Goal: Use online tool/utility: Utilize a website feature to perform a specific function

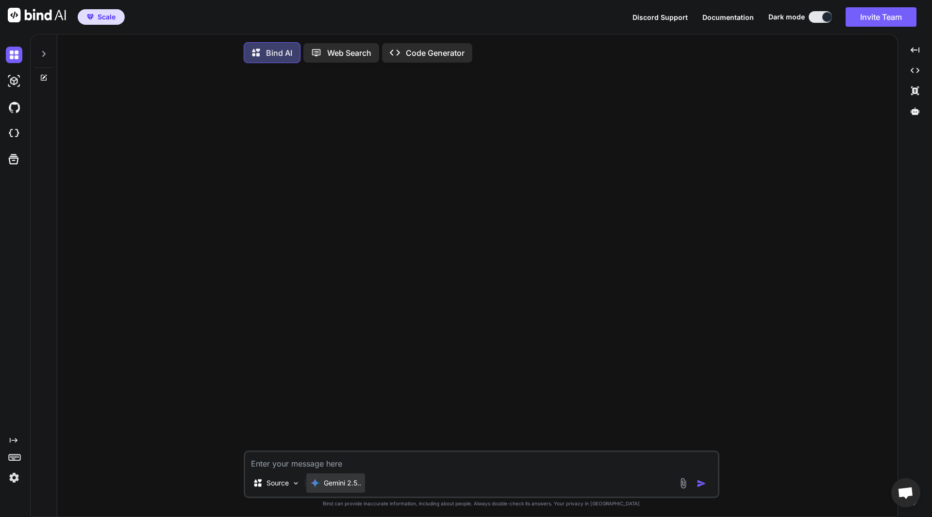
click at [330, 488] on p "Gemini 2.5.." at bounding box center [342, 483] width 37 height 10
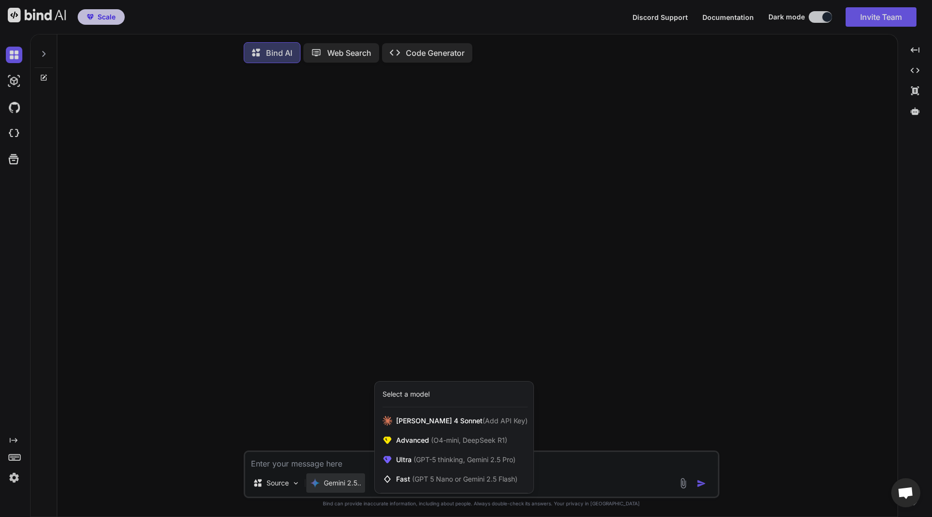
click at [462, 215] on div at bounding box center [466, 258] width 932 height 517
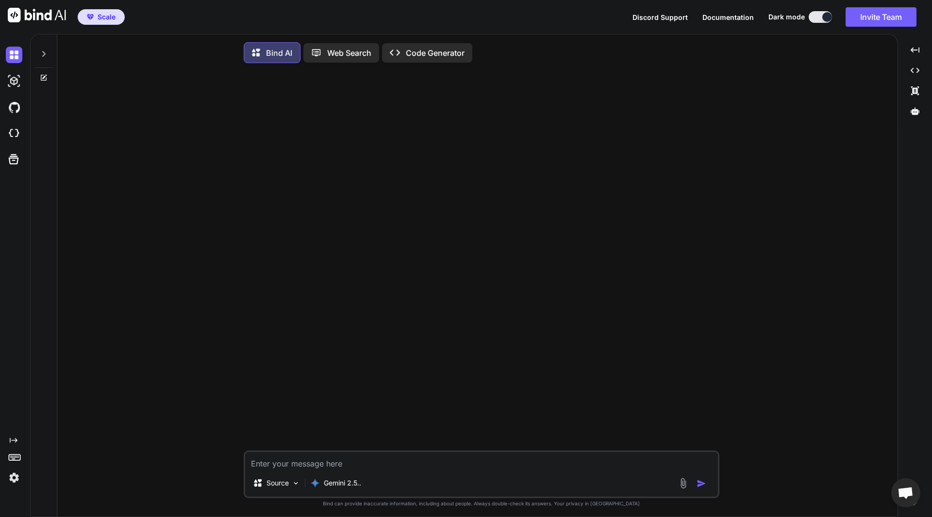
click at [43, 60] on div at bounding box center [43, 50] width 18 height 33
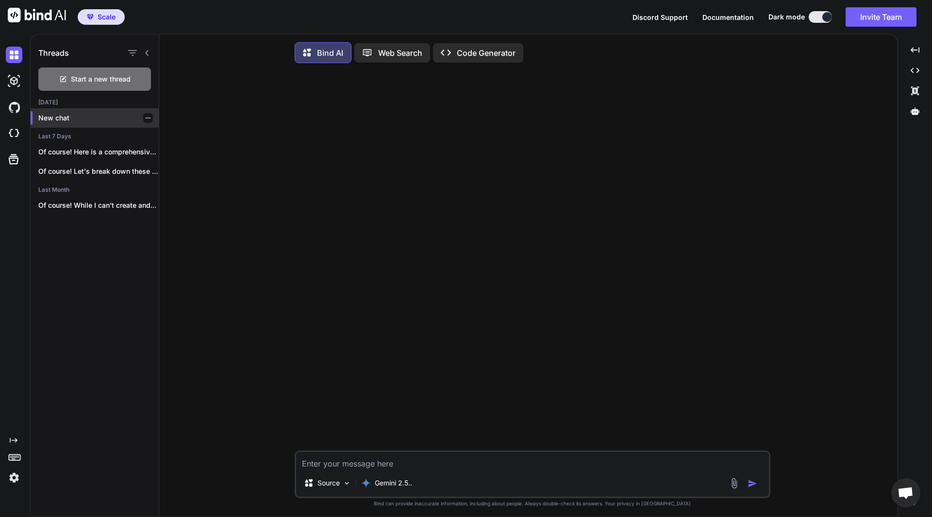
click at [78, 124] on div "New chat" at bounding box center [95, 117] width 128 height 19
click at [479, 60] on div "Created with Pixso. Code Generator" at bounding box center [478, 52] width 90 height 19
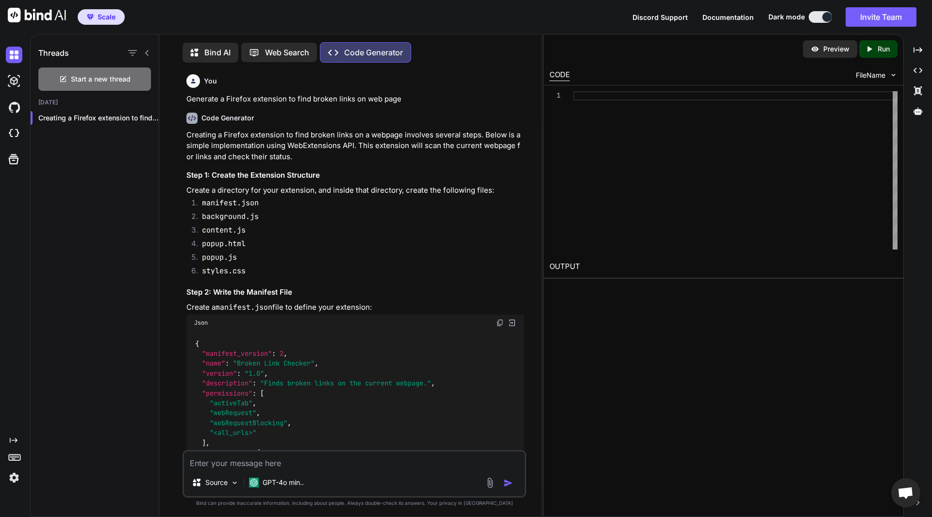
scroll to position [4, 0]
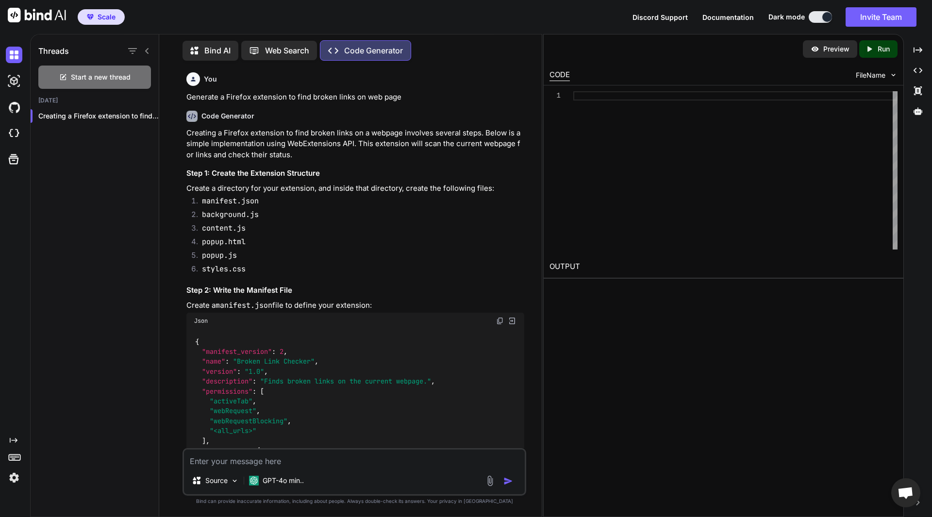
click at [416, 238] on li "popup.html" at bounding box center [359, 243] width 330 height 14
click at [341, 341] on div "{ "manifest_version" : 2 , "name" : "Broken Link Checker" , "version" : "1.0" ,…" at bounding box center [355, 485] width 338 height 313
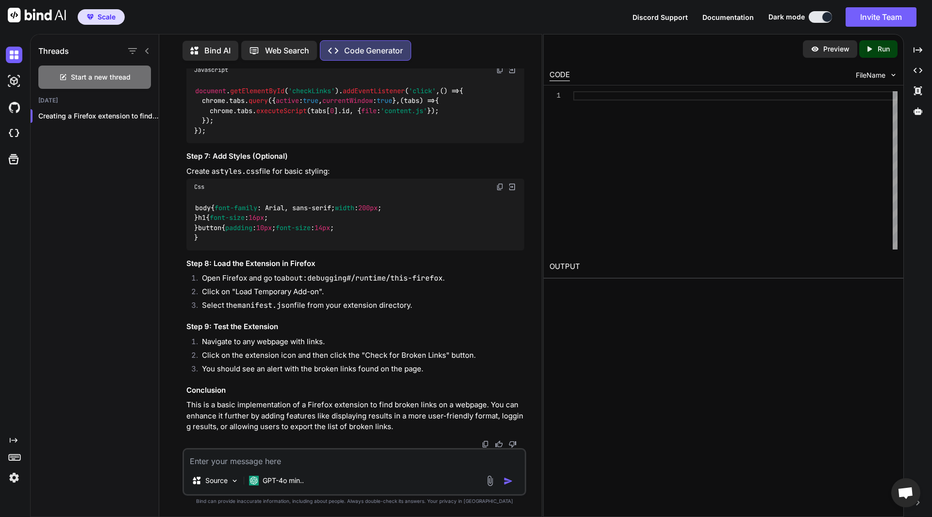
scroll to position [1382, 0]
click at [254, 458] on textarea at bounding box center [354, 457] width 341 height 17
type textarea "x"
type textarea "P"
type textarea "x"
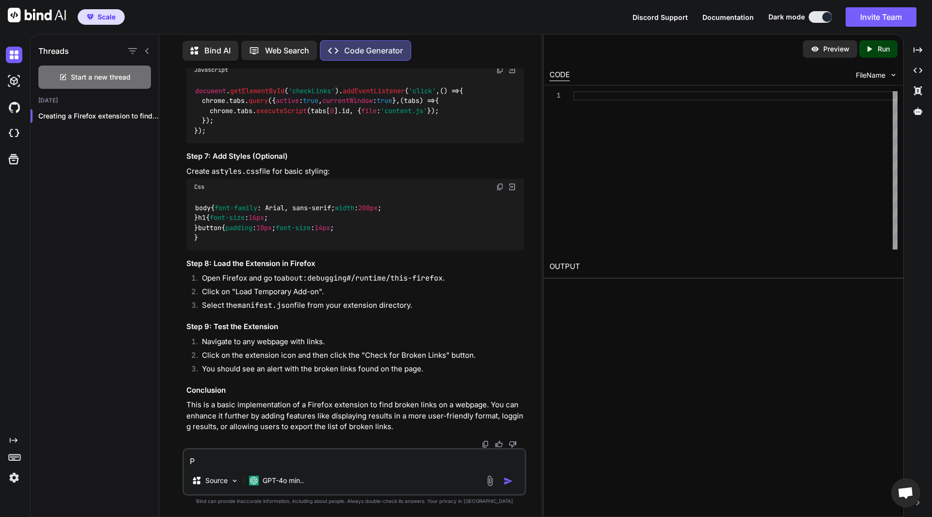
type textarea "Pl"
type textarea "x"
type textarea "Ple"
type textarea "x"
type textarea "Plea"
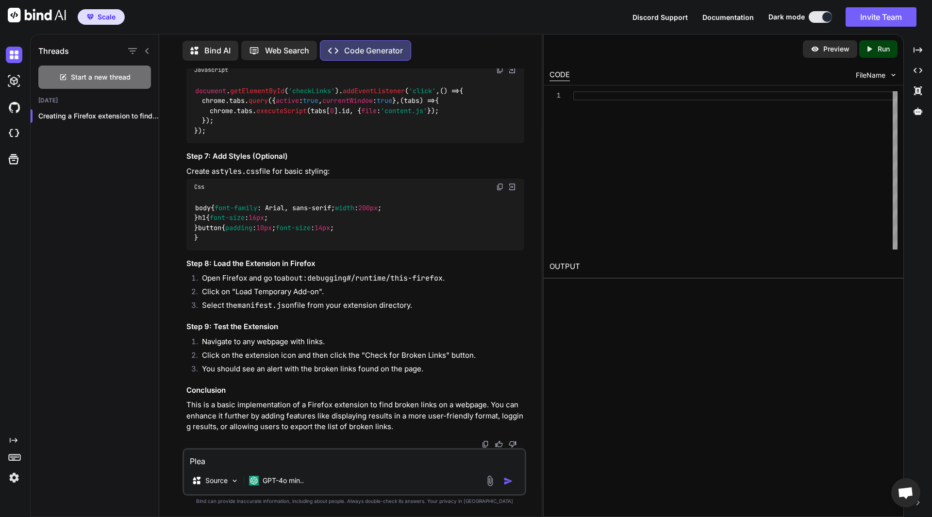
type textarea "x"
type textarea "Pleas"
type textarea "x"
type textarea "Please"
type textarea "x"
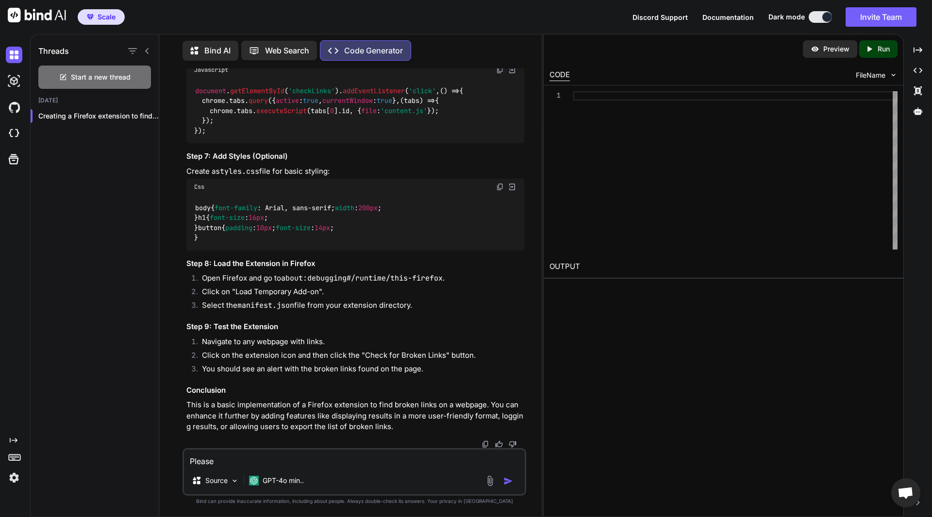
type textarea "Please"
type textarea "x"
type textarea "Please c"
type textarea "x"
type textarea "Please cr"
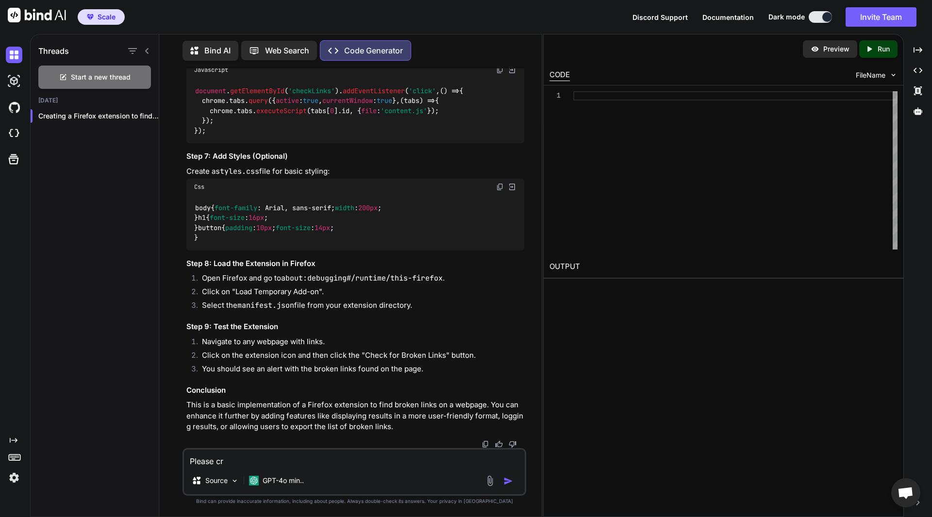
type textarea "x"
type textarea "Please crea"
type textarea "x"
type textarea "Please creat"
type textarea "x"
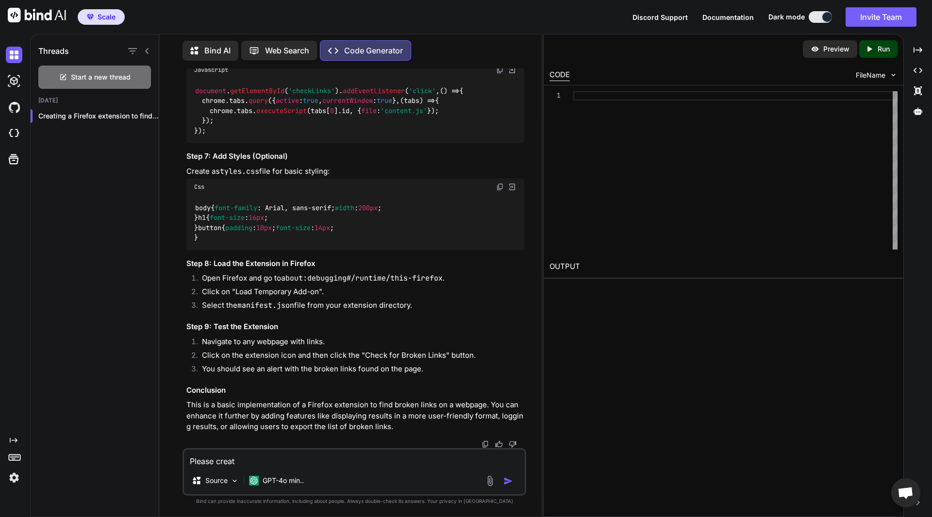
type textarea "Please create"
type textarea "x"
type textarea "Please create"
type textarea "x"
type textarea "Please create i"
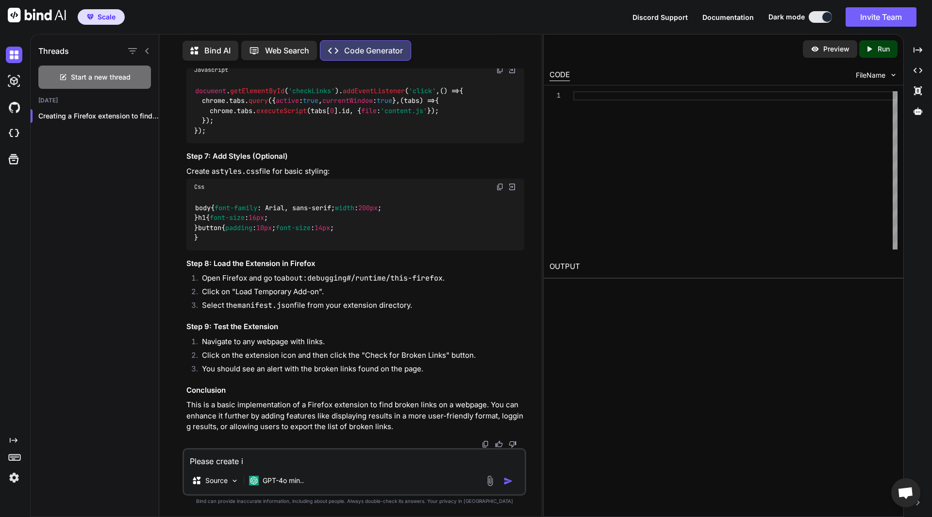
type textarea "x"
type textarea "Please create in"
type textarea "x"
type textarea "Please create in"
type textarea "x"
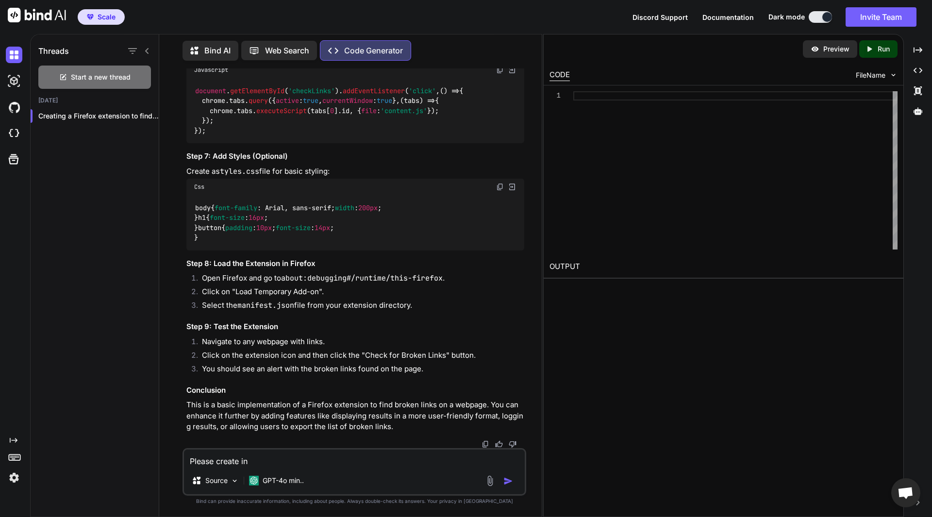
type textarea "Please create in f"
type textarea "x"
type textarea "Please create in fo"
type textarea "x"
type textarea "Please create in for"
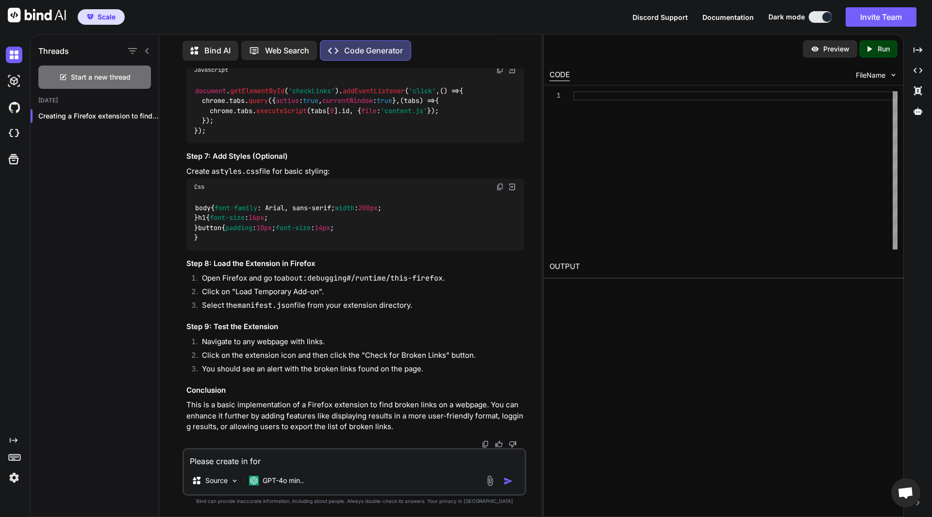
type textarea "x"
type textarea "Please create in form"
type textarea "x"
type textarea "Please create in form"
type textarea "x"
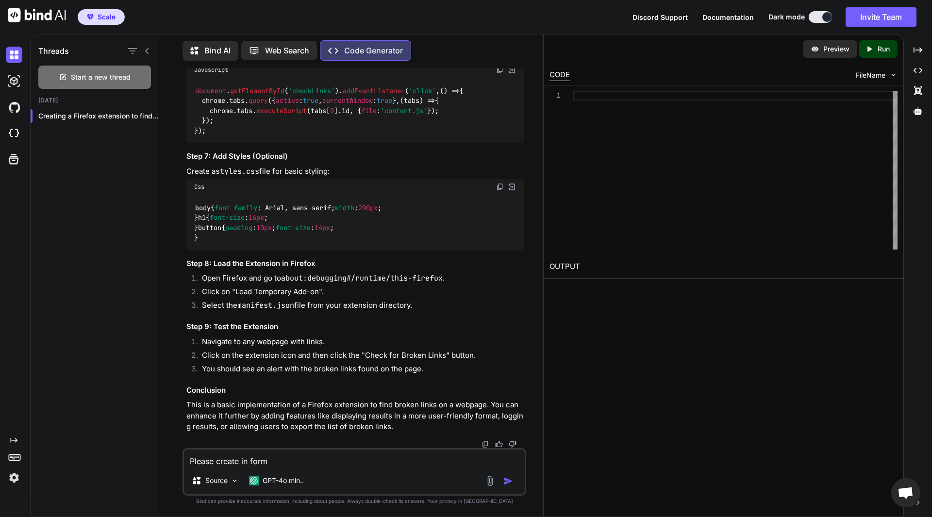
type textarea "Please create in form"
type textarea "x"
type textarea "Please create in for"
type textarea "x"
type textarea "Please create in fo"
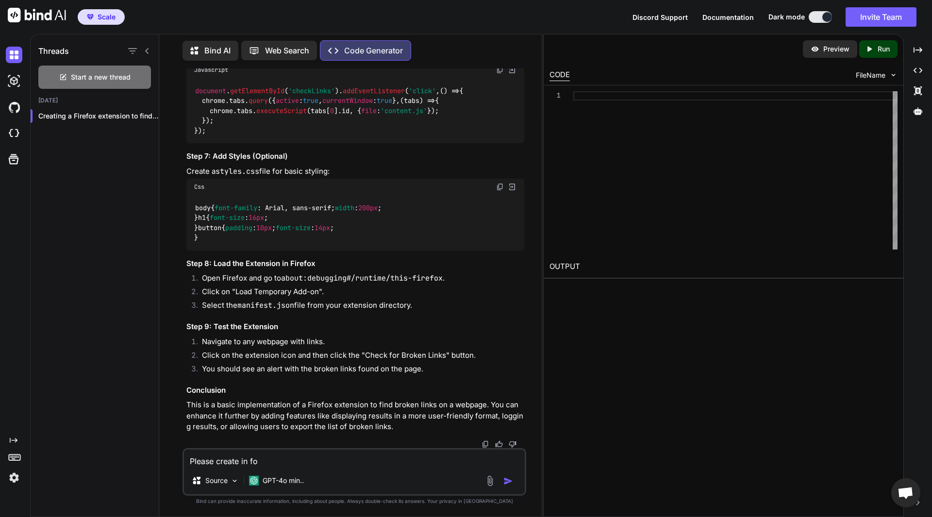
type textarea "x"
type textarea "Please create in f"
type textarea "x"
type textarea "Please create in"
type textarea "x"
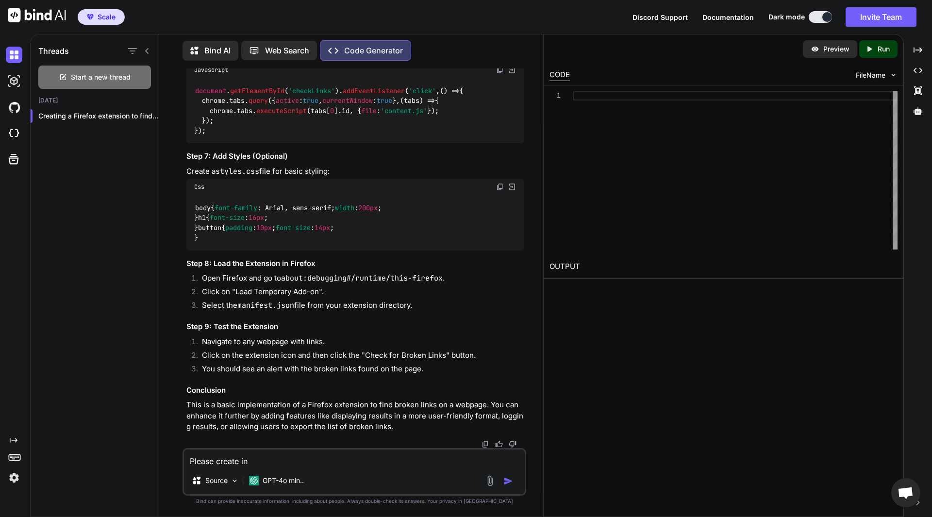
type textarea "Please create in"
type textarea "x"
type textarea "Please create i"
type textarea "x"
type textarea "Please create"
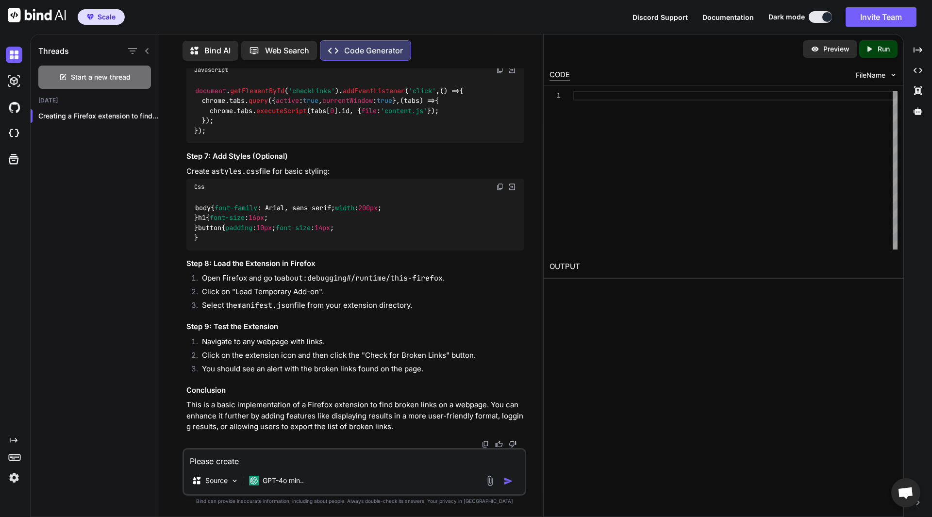
type textarea "x"
type textarea "Please create p"
type textarea "x"
type textarea "Please create pa"
type textarea "x"
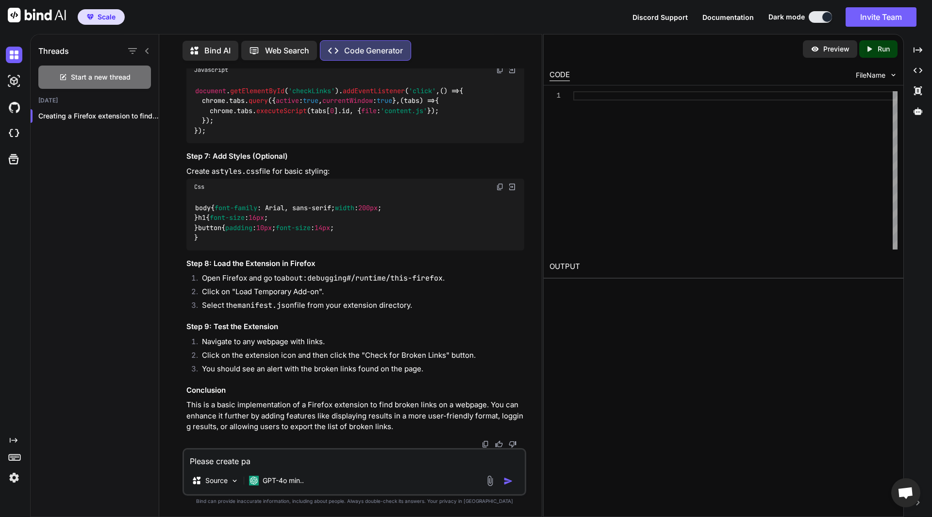
type textarea "Please create pac"
type textarea "x"
type textarea "Please create pack"
type textarea "x"
type textarea "Please create packa"
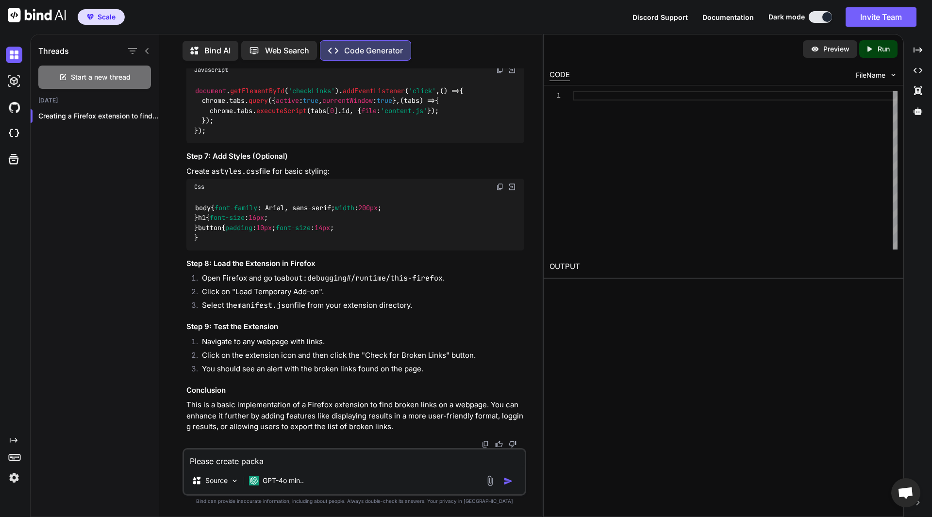
type textarea "x"
type textarea "Please create packaj"
type textarea "x"
type textarea "Please create packa"
type textarea "x"
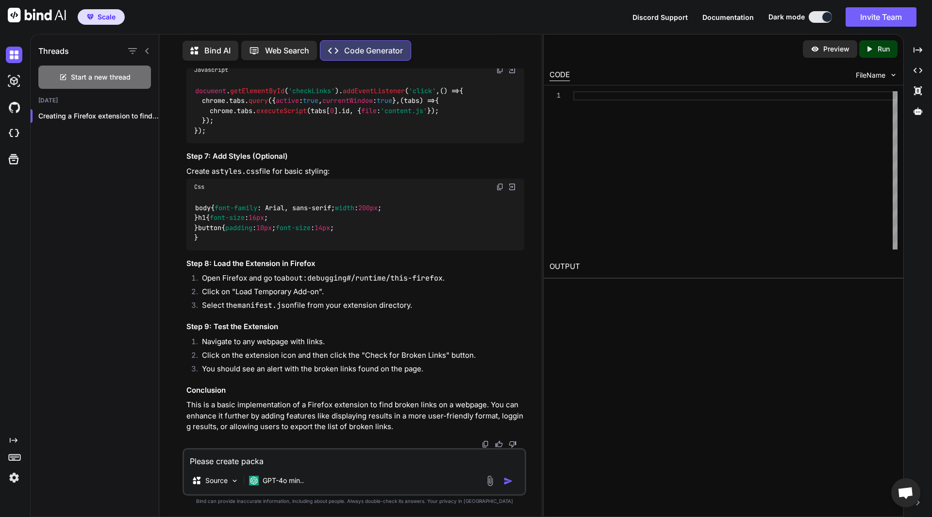
type textarea "Please create packag"
type textarea "x"
type textarea "Please create package"
type textarea "x"
type textarea "Please create package"
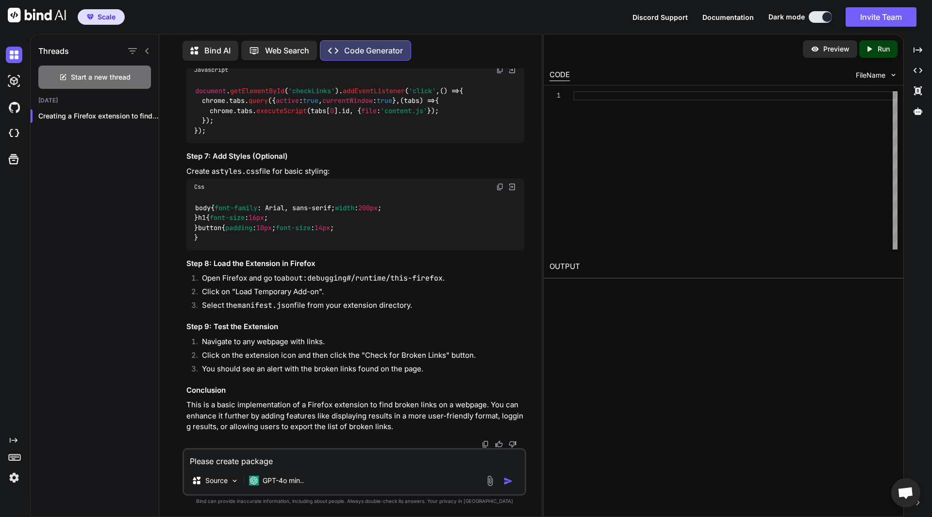
type textarea "x"
type textarea "Please create package e"
type textarea "x"
type textarea "Please create package ev"
type textarea "x"
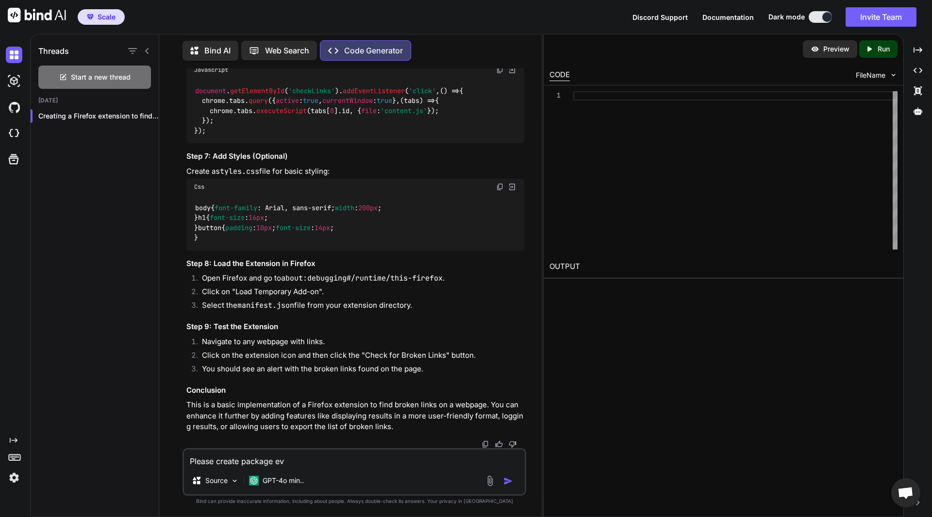
type textarea "Please create package evr"
type textarea "x"
type textarea "Please create package evry"
type textarea "x"
type textarea "Please create package evryt"
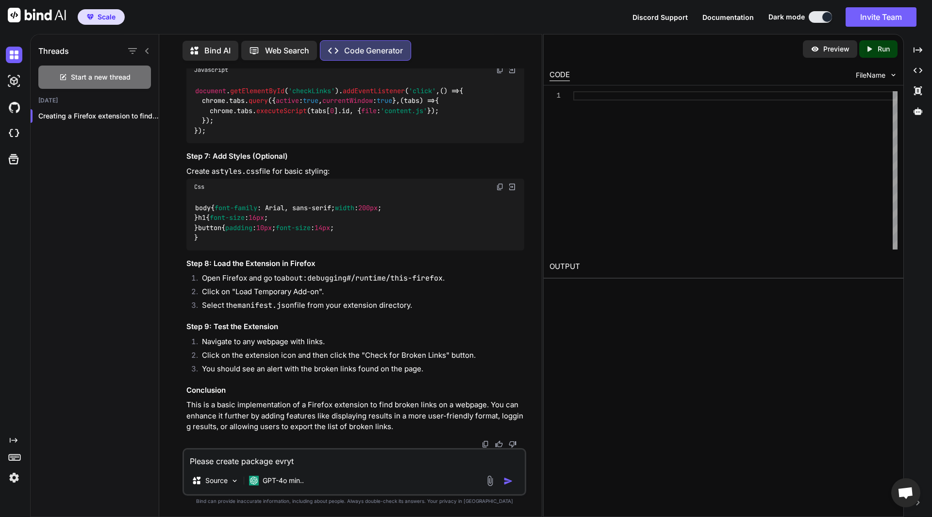
type textarea "x"
type textarea "Please create package evryth"
type textarea "x"
type textarea "Please create package evrythi"
type textarea "x"
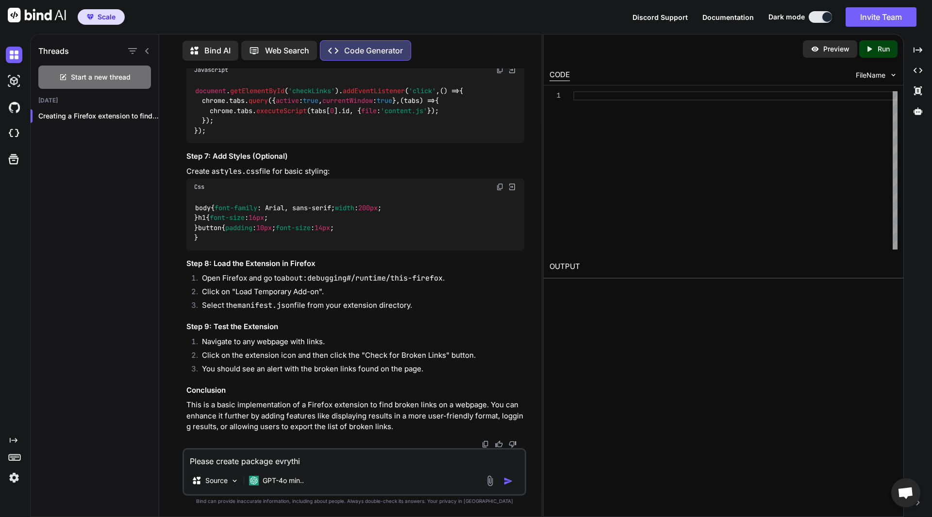
type textarea "Please create package evrythin"
type textarea "x"
type textarea "Please create package evrything"
type textarea "x"
type textarea "Please create package evrything"
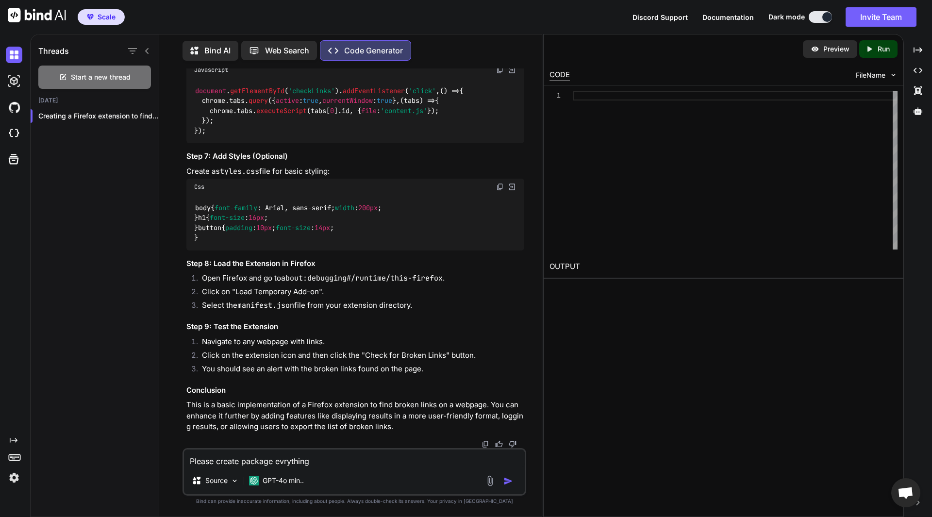
type textarea "x"
type textarea "Please create package evrything a"
type textarea "x"
type textarea "Please create package evrything an"
type textarea "x"
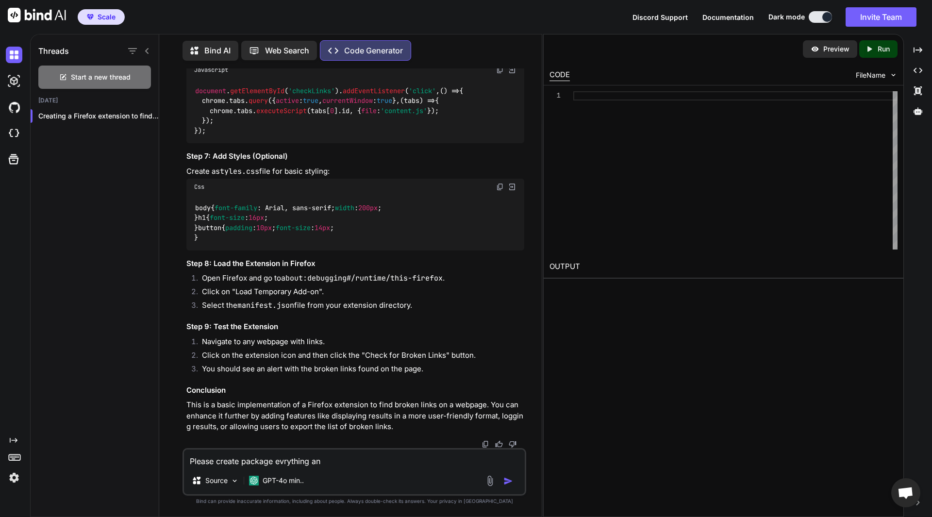
type textarea "Please create package evrything and"
type textarea "x"
type textarea "Please create package evrything and"
type textarea "x"
type textarea "Please create package evrything and"
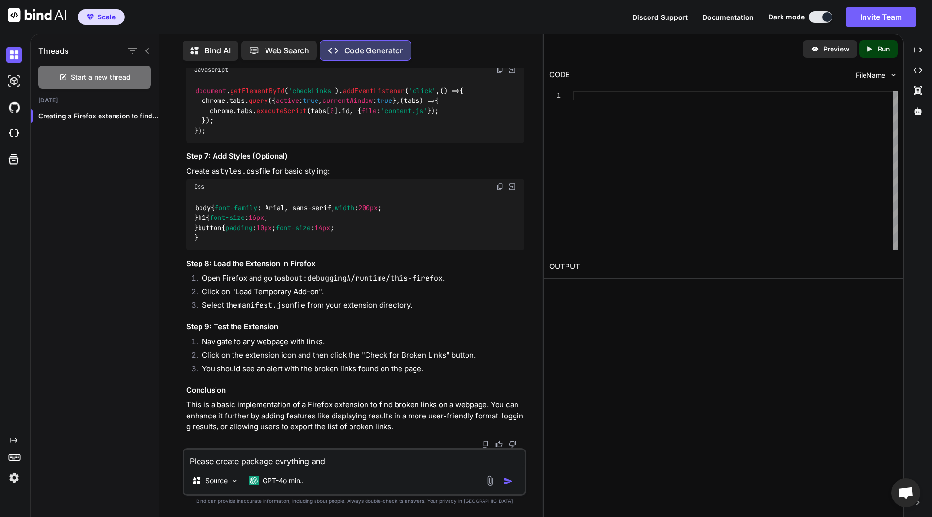
type textarea "x"
type textarea "Please create package evrything an"
type textarea "x"
type textarea "Please create package evrything a"
type textarea "x"
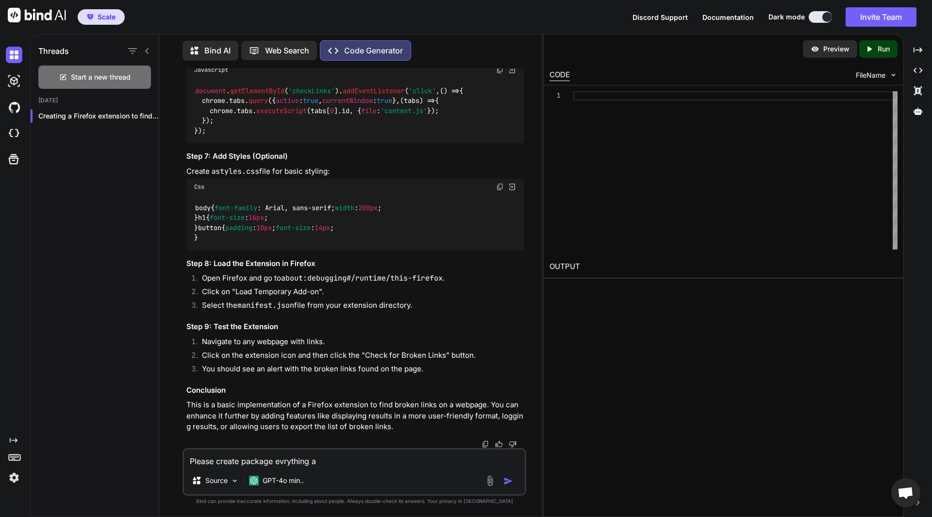
type textarea "Please create package evrything"
type textarea "x"
type textarea "Please create package evrything"
type textarea "x"
type textarea "Please create package evrythin"
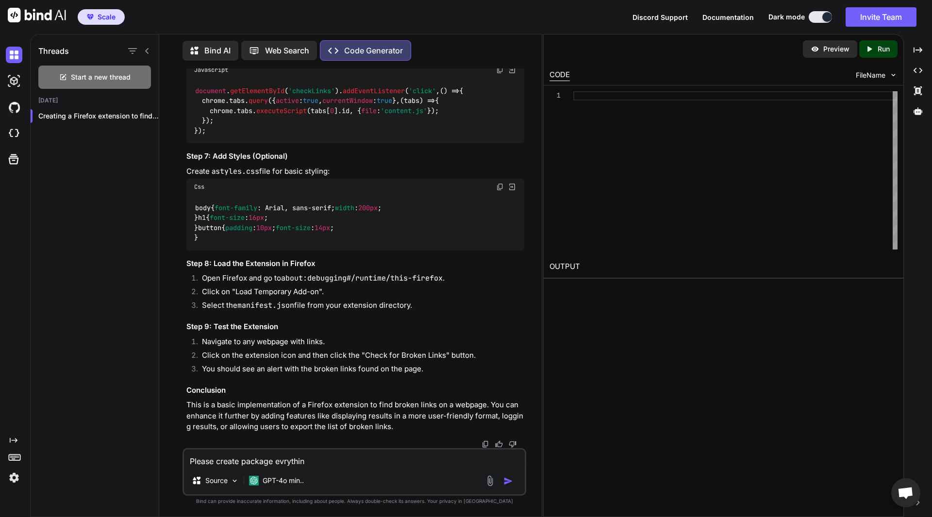
type textarea "x"
type textarea "Please create package evrythi"
type textarea "x"
type textarea "Please create package evryth"
type textarea "x"
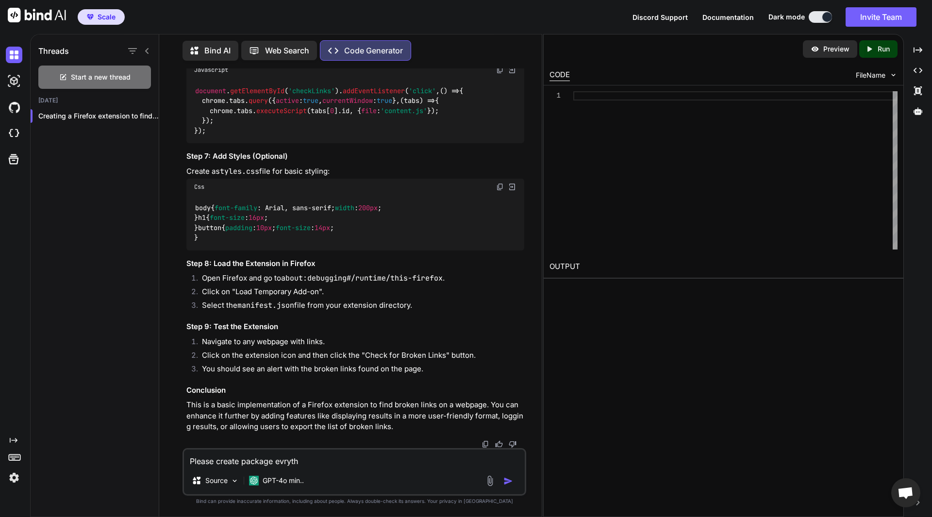
type textarea "Please create package evryt"
type textarea "x"
type textarea "Please create package evry"
type textarea "x"
type textarea "Please create package evr"
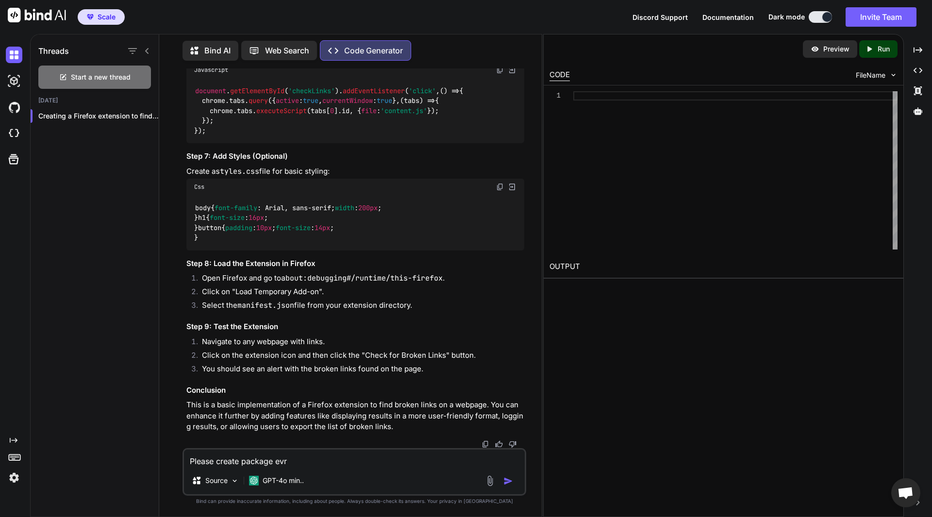
type textarea "x"
type textarea "Please create package ev"
type textarea "x"
type textarea "Please create package e"
type textarea "x"
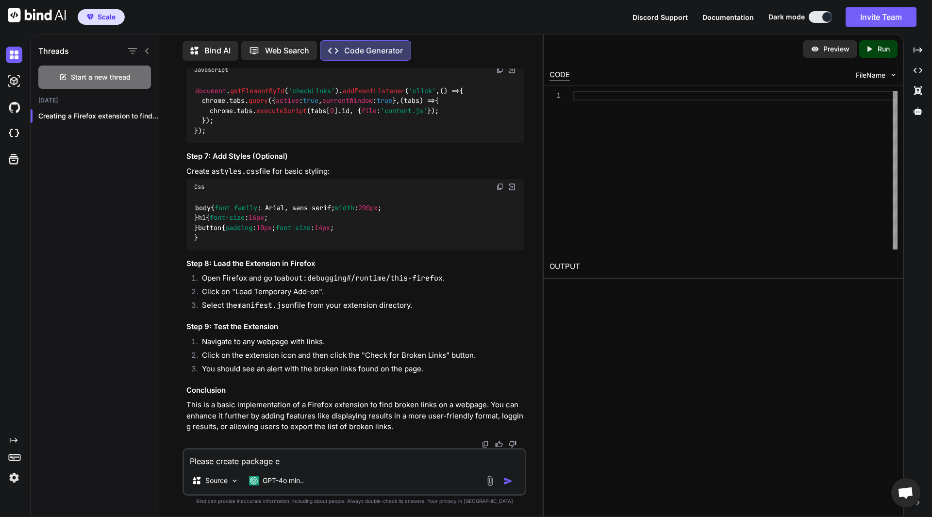
type textarea "Please create package"
type textarea "x"
type textarea "Please create package a"
type textarea "x"
type textarea "Please create package ab"
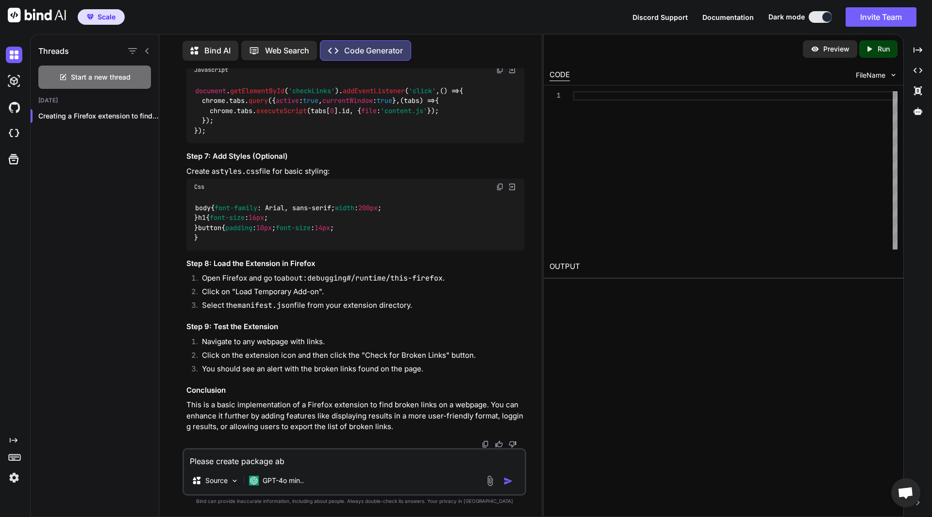
type textarea "x"
type textarea "Please create package abo"
type textarea "x"
type textarea "Please create package abov"
type textarea "x"
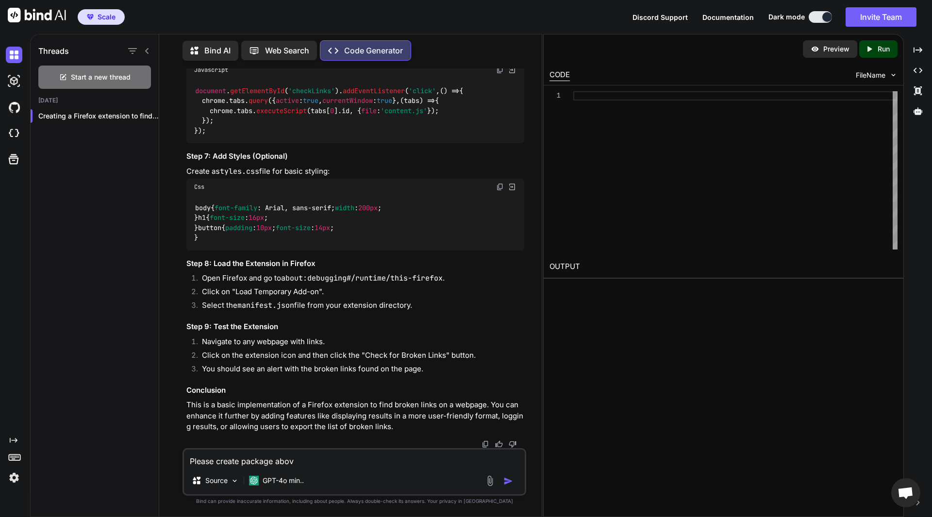
type textarea "Please create package above"
type textarea "x"
type textarea "Please create package above"
type textarea "x"
type textarea "Please create package above c"
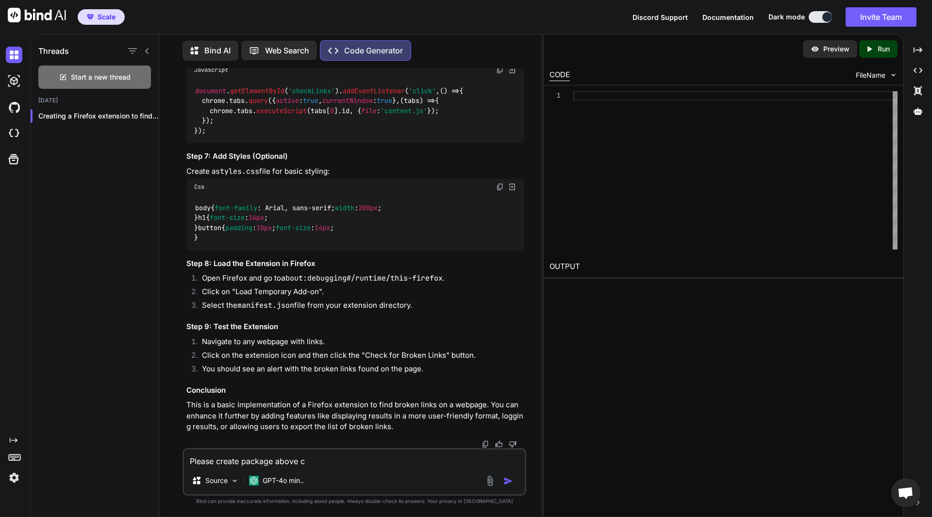
type textarea "x"
type textarea "Please create package above co"
type textarea "x"
type textarea "Please create package above cod"
type textarea "x"
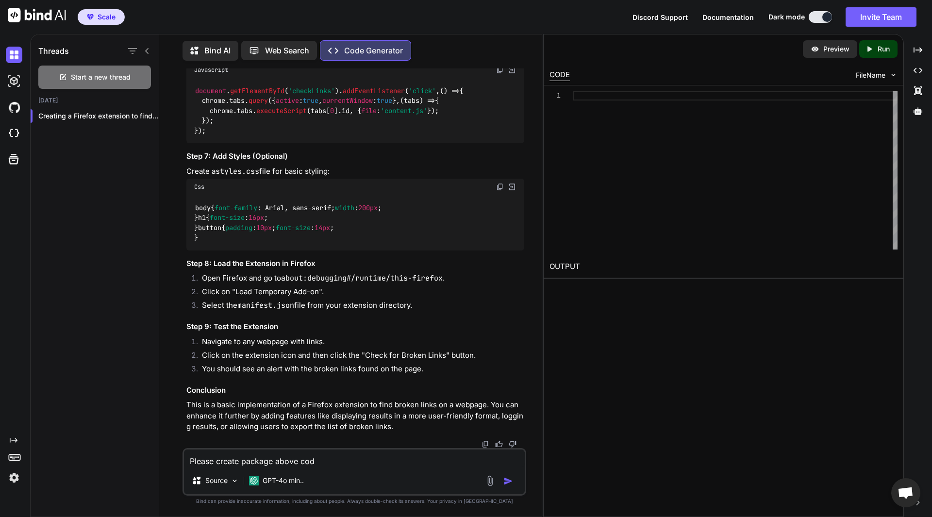
type textarea "Please create package above code"
type textarea "x"
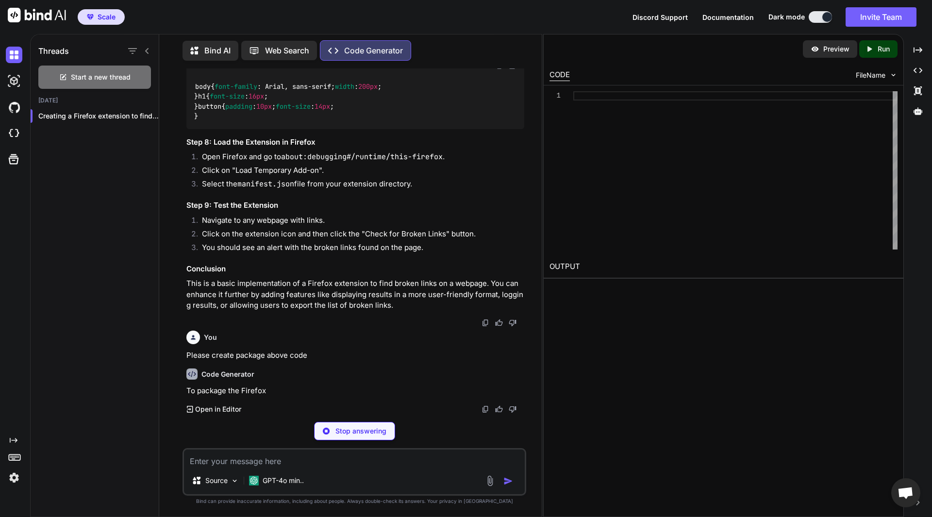
scroll to position [1484, 0]
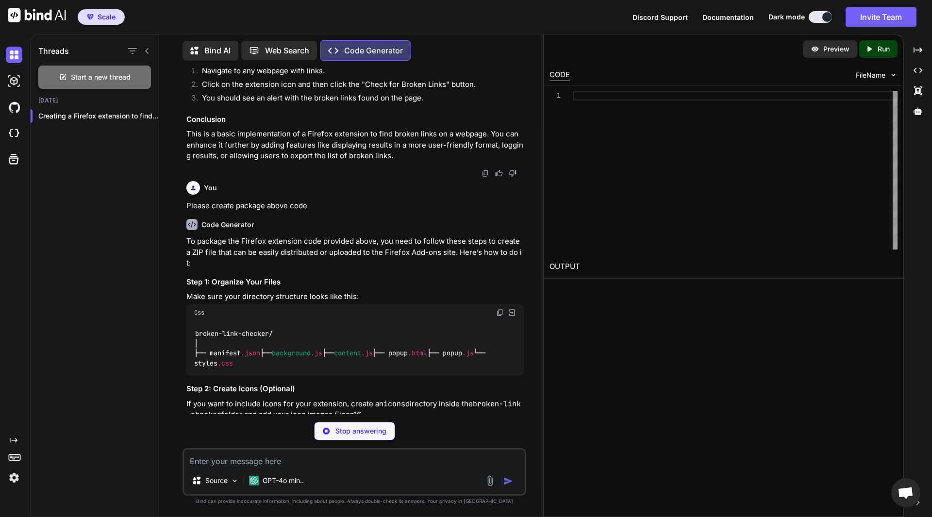
click at [365, 230] on div "Code Generator" at bounding box center [355, 224] width 338 height 11
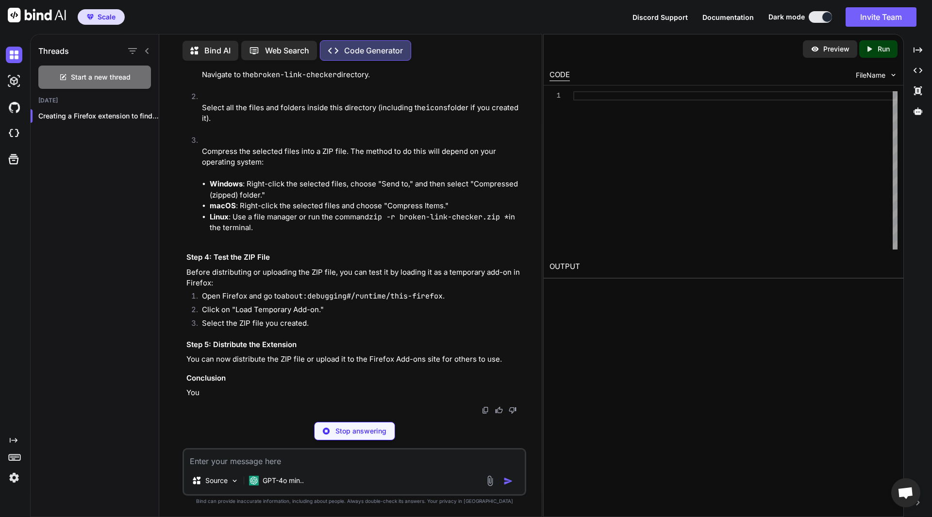
scroll to position [2229, 0]
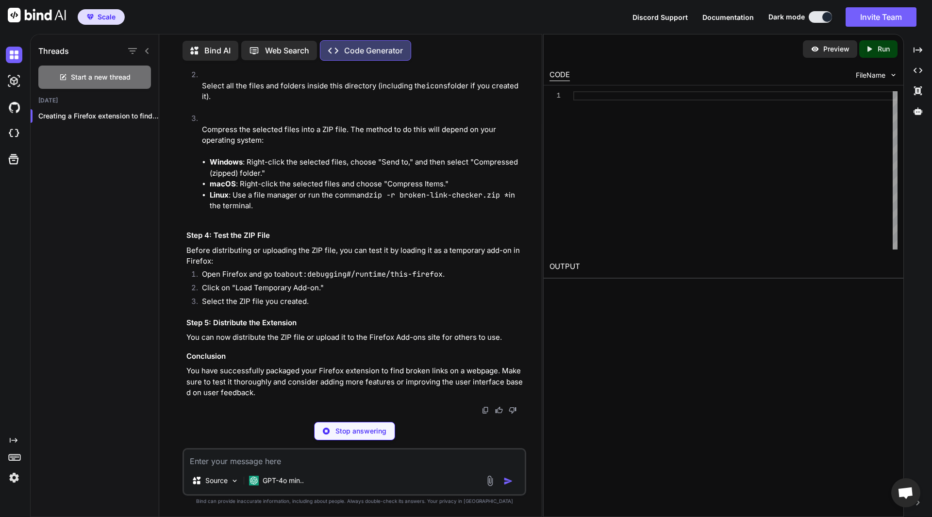
type textarea "x"
type textarea "│ ├── manifest.json ├── background.js ├── content.js ├── popup.html ├── popup.j…"
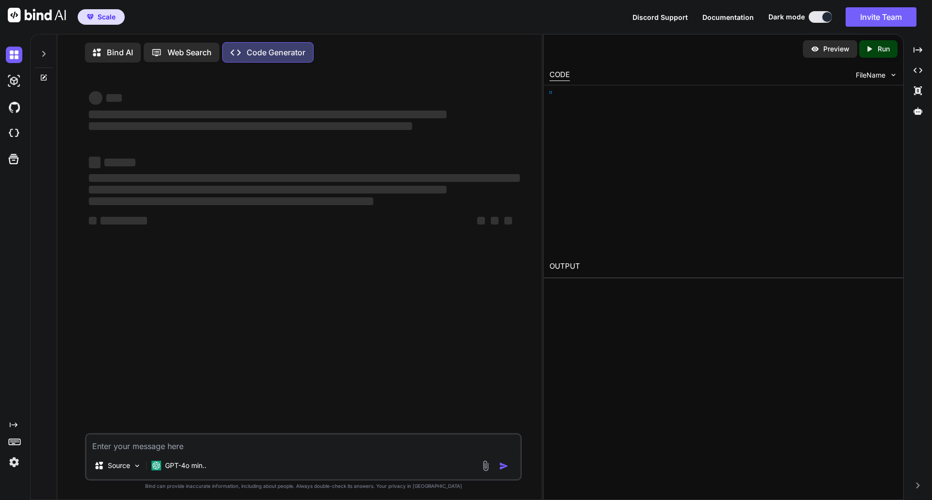
type textarea "x"
